Goal: Task Accomplishment & Management: Manage account settings

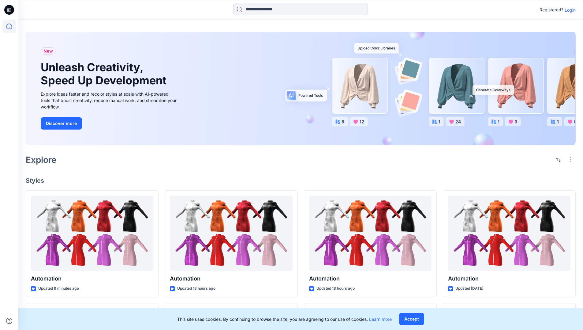
click at [568, 10] on p "Login" at bounding box center [569, 10] width 11 height 6
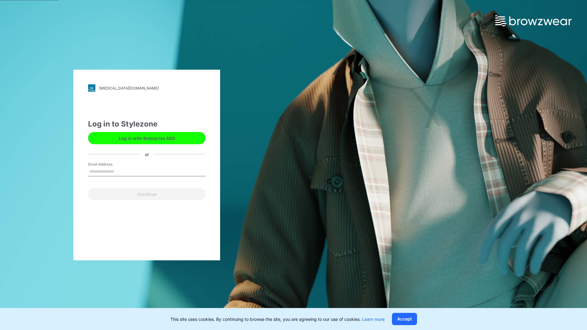
click at [121, 171] on input "Email Address" at bounding box center [146, 171] width 117 height 9
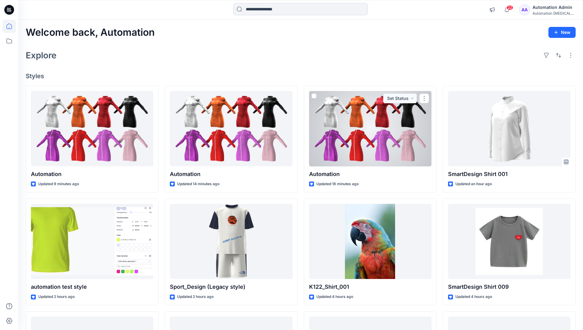
click at [12, 26] on icon at bounding box center [9, 27] width 6 height 6
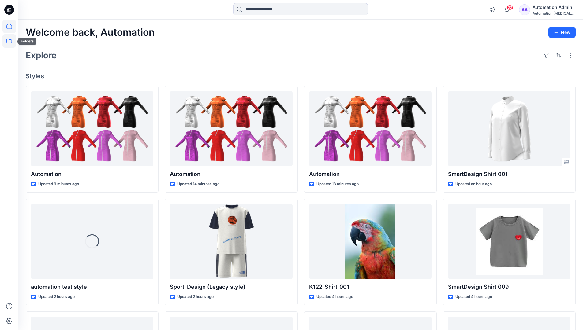
click at [10, 43] on icon at bounding box center [8, 40] width 13 height 13
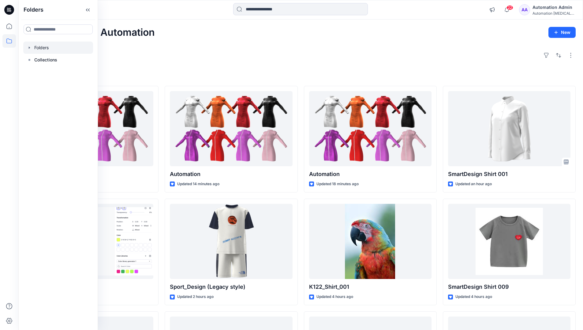
click at [45, 46] on div at bounding box center [58, 48] width 70 height 12
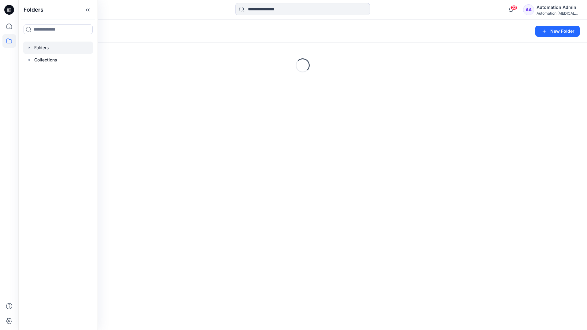
click at [307, 164] on div "Folders New Folder Loading..." at bounding box center [302, 175] width 569 height 311
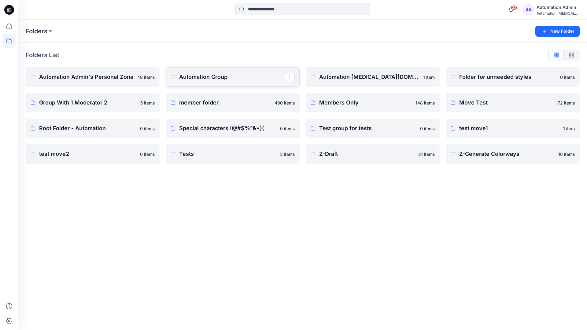
click at [208, 79] on p "Automation Group" at bounding box center [232, 77] width 106 height 9
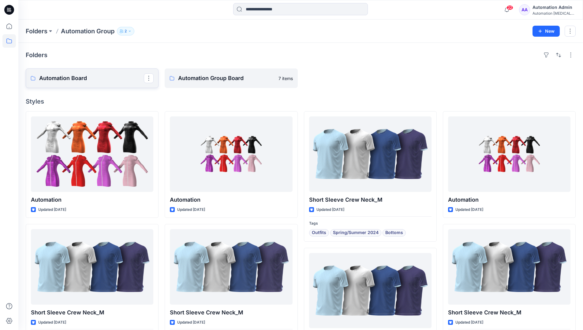
click at [121, 85] on link "Automation Board" at bounding box center [92, 79] width 133 height 20
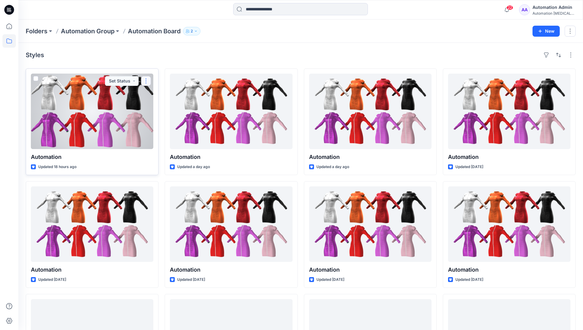
click at [144, 83] on button "button" at bounding box center [146, 81] width 10 height 10
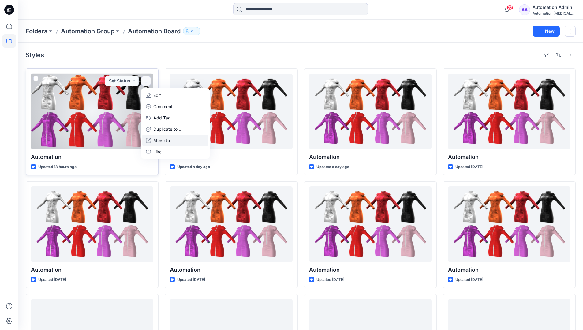
click at [158, 140] on p "Move to" at bounding box center [161, 140] width 17 height 6
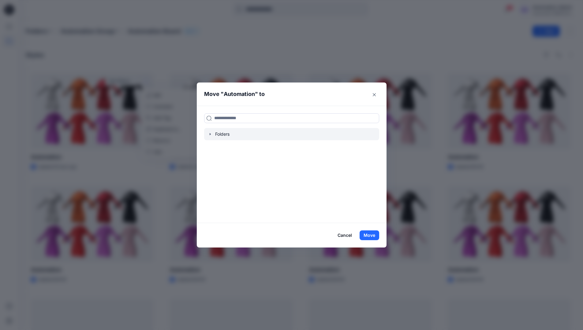
click at [212, 135] on icon "button" at bounding box center [210, 134] width 5 height 5
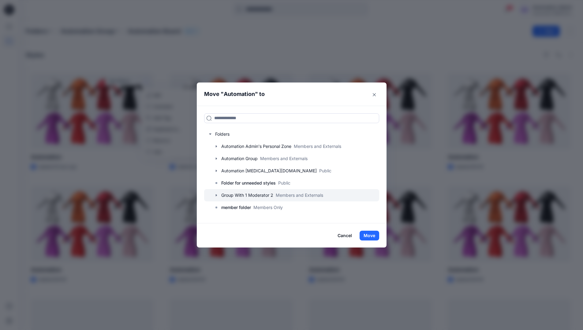
click at [226, 194] on div at bounding box center [291, 195] width 175 height 12
click at [374, 235] on button "Move" at bounding box center [369, 236] width 20 height 10
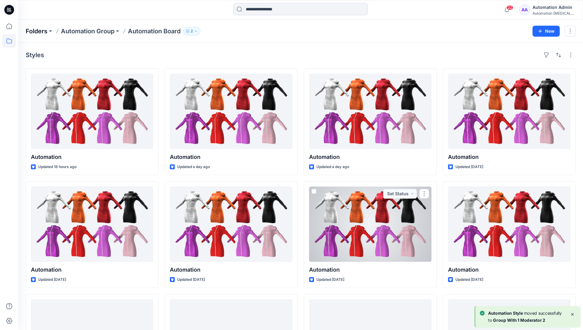
click at [39, 31] on p "Folders" at bounding box center [37, 31] width 22 height 9
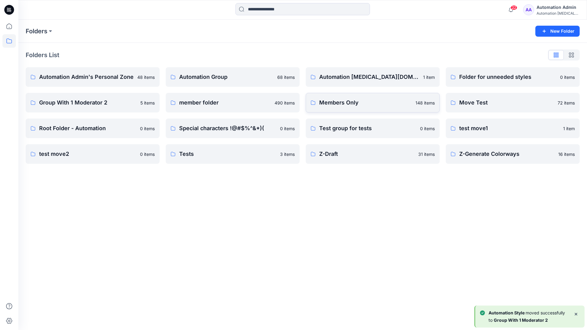
click at [356, 104] on p "Members Only" at bounding box center [365, 102] width 93 height 9
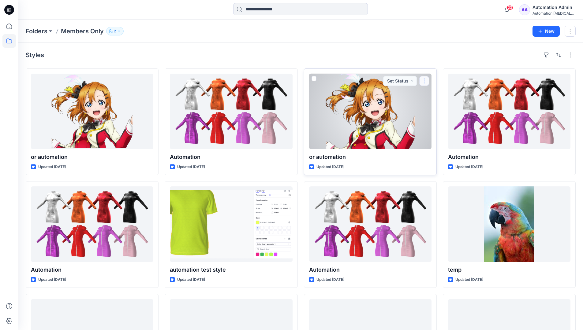
click at [425, 80] on button "button" at bounding box center [424, 81] width 10 height 10
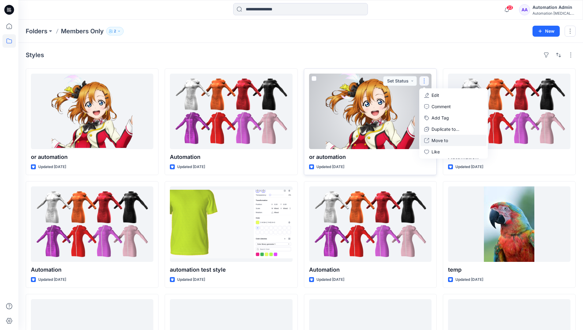
click at [436, 138] on p "Move to" at bounding box center [439, 140] width 17 height 6
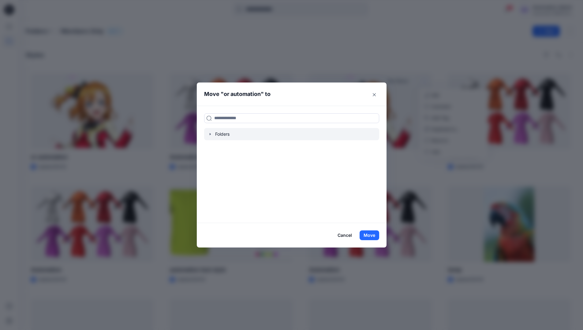
click at [213, 135] on icon "button" at bounding box center [210, 134] width 5 height 5
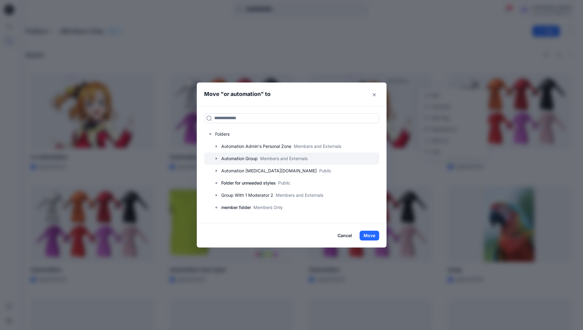
click at [219, 158] on icon "button" at bounding box center [216, 158] width 5 height 5
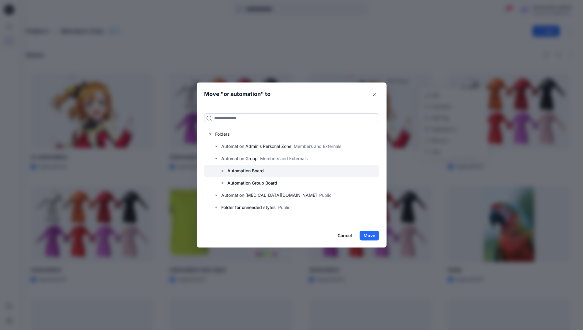
click at [236, 168] on p "Automation Board" at bounding box center [245, 170] width 36 height 7
click at [370, 236] on button "Move" at bounding box center [369, 236] width 20 height 10
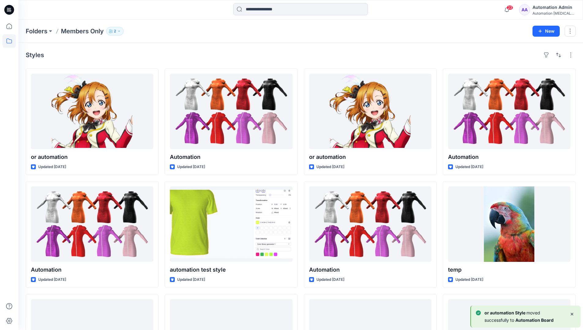
click at [542, 9] on div "Automation Admin" at bounding box center [553, 7] width 43 height 7
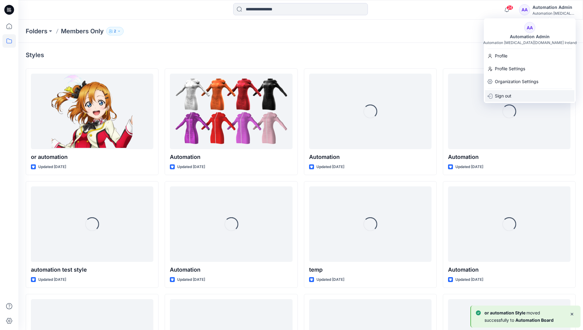
click at [506, 95] on p "Sign out" at bounding box center [503, 96] width 17 height 12
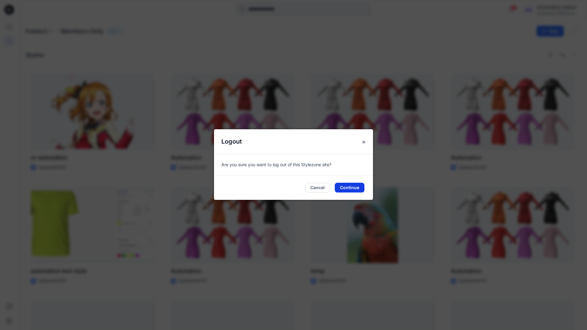
click at [351, 187] on button "Continue" at bounding box center [350, 188] width 30 height 10
